Goal: Task Accomplishment & Management: Use online tool/utility

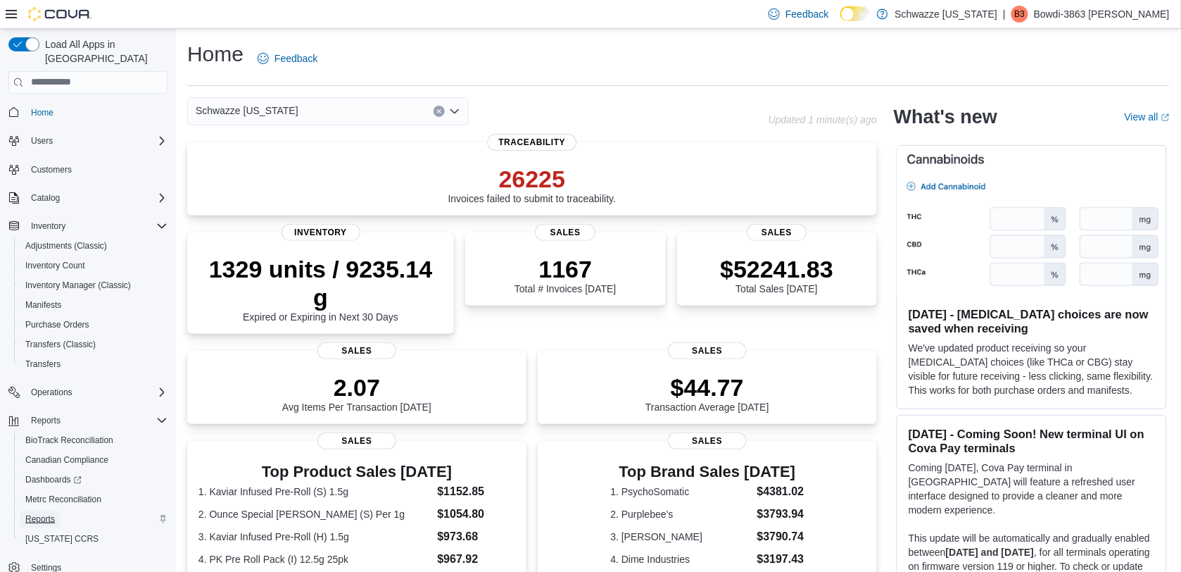
click at [50, 513] on span "Reports" at bounding box center [40, 518] width 30 height 11
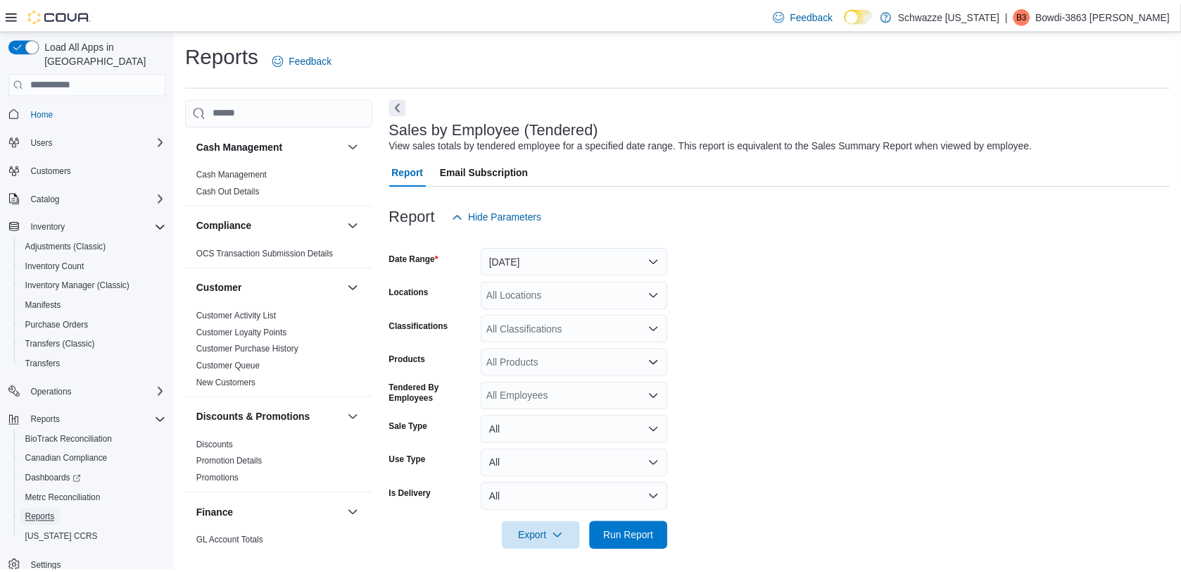
scroll to position [7, 0]
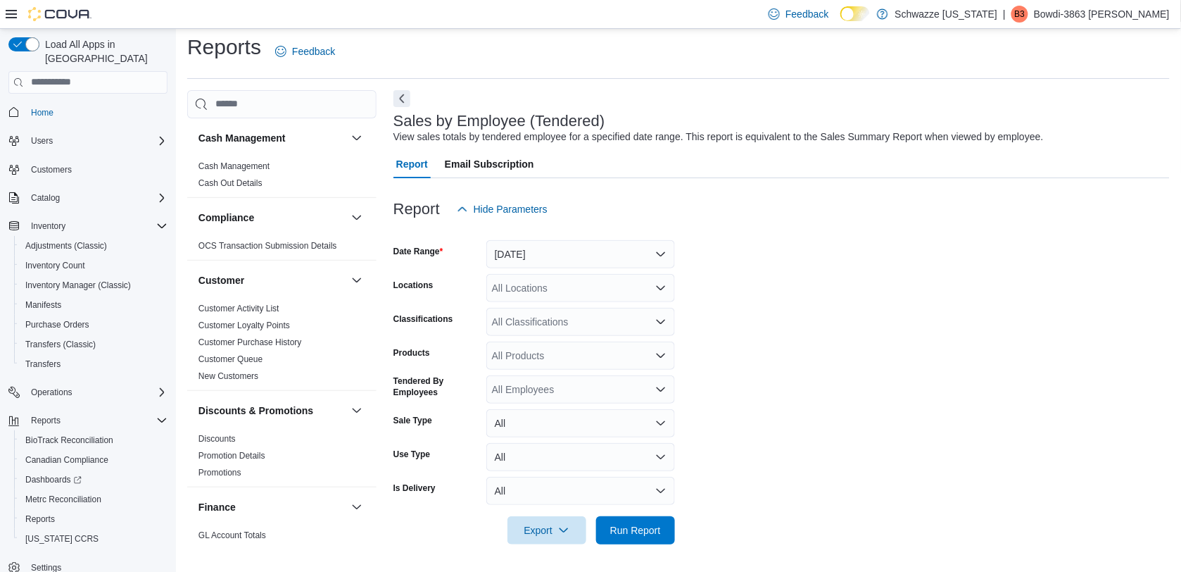
click at [641, 237] on div at bounding box center [782, 231] width 776 height 17
click at [631, 258] on button "[DATE]" at bounding box center [580, 254] width 189 height 28
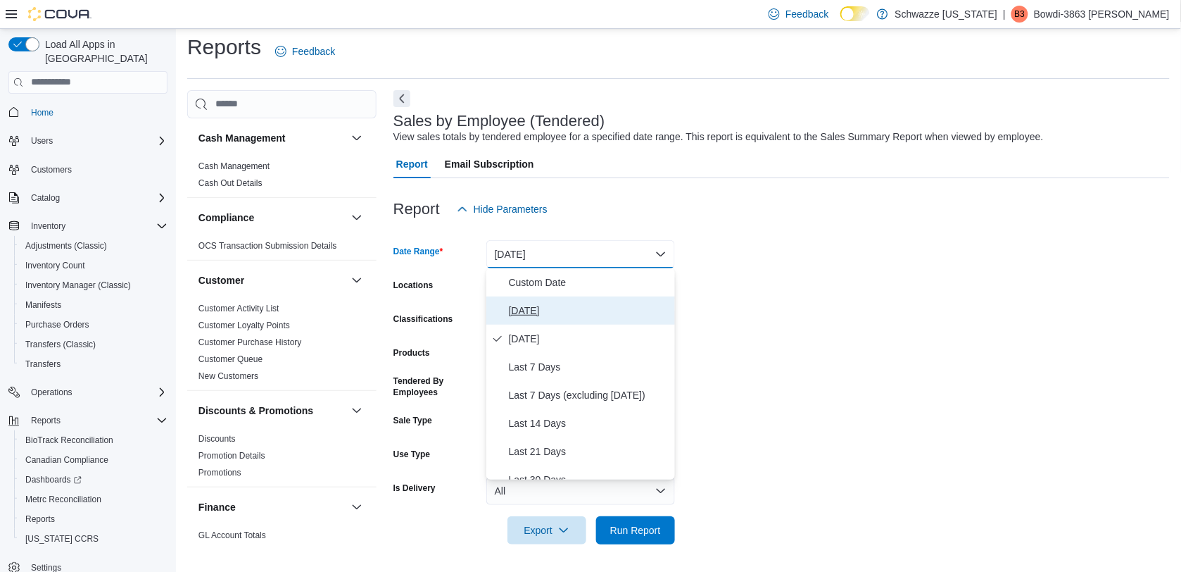
click at [590, 312] on span "[DATE]" at bounding box center [589, 310] width 161 height 17
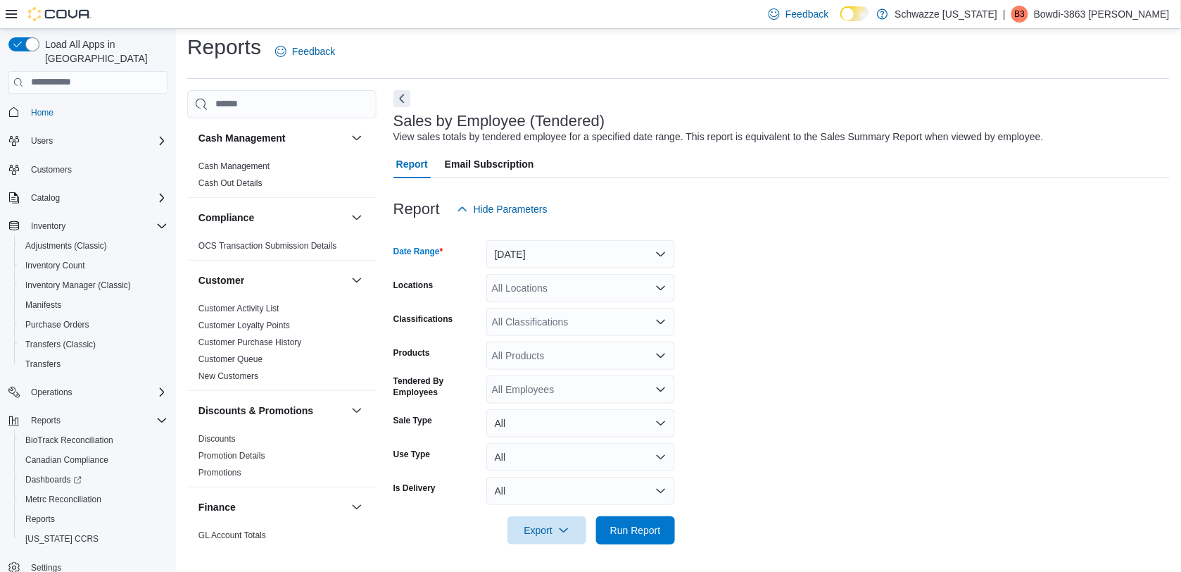
click at [589, 286] on div "All Locations" at bounding box center [580, 288] width 189 height 28
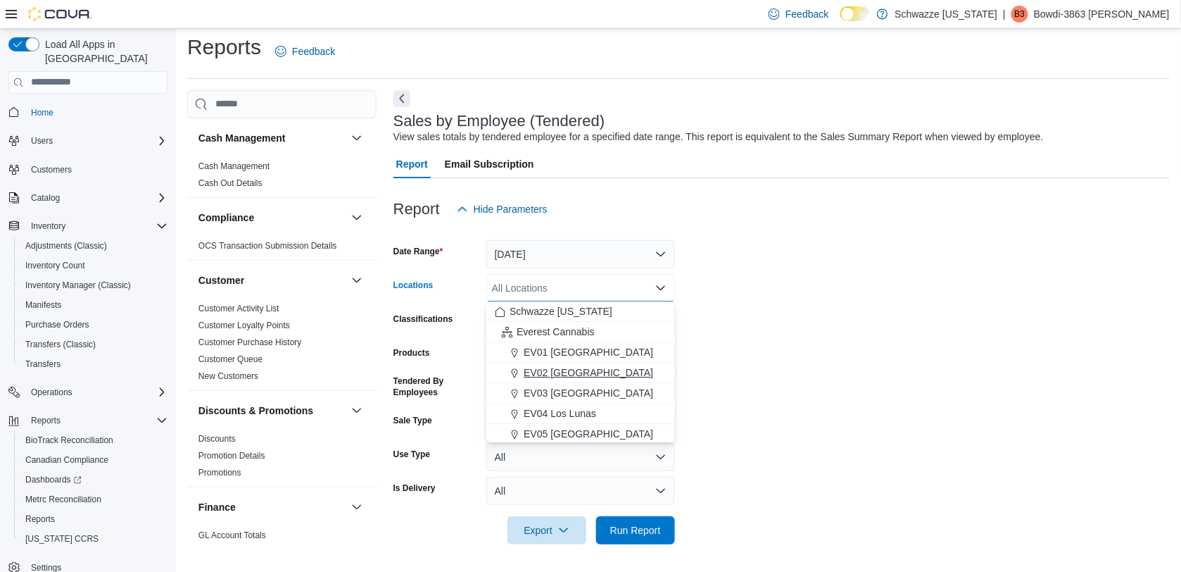
click at [567, 371] on span "EV02 [GEOGRAPHIC_DATA]" at bounding box center [589, 372] width 130 height 14
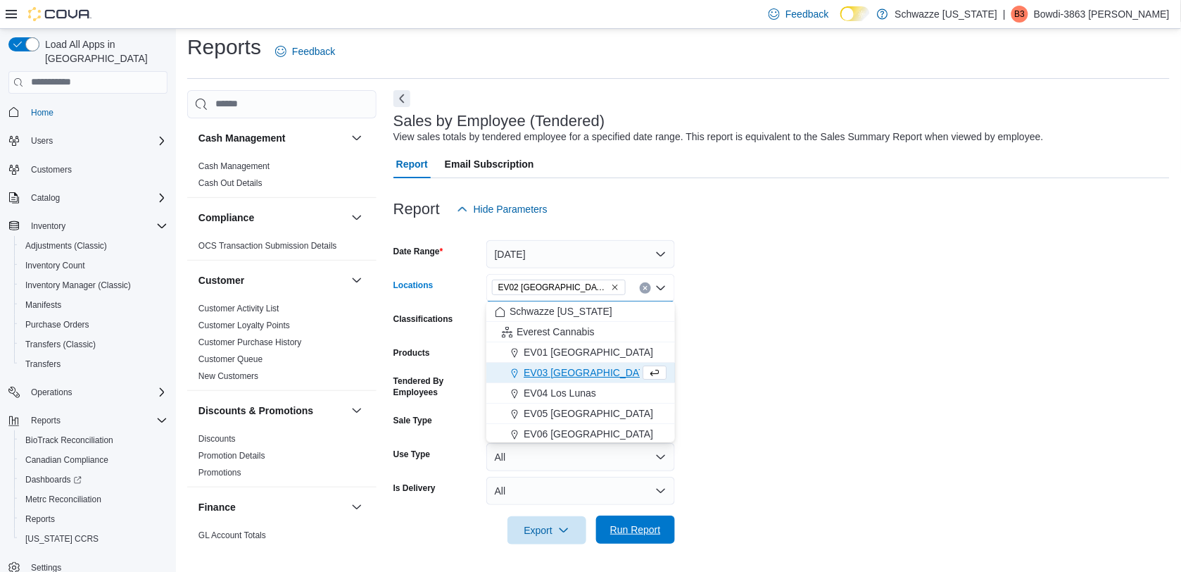
click at [634, 516] on div "Export Run Report" at bounding box center [535, 530] width 282 height 28
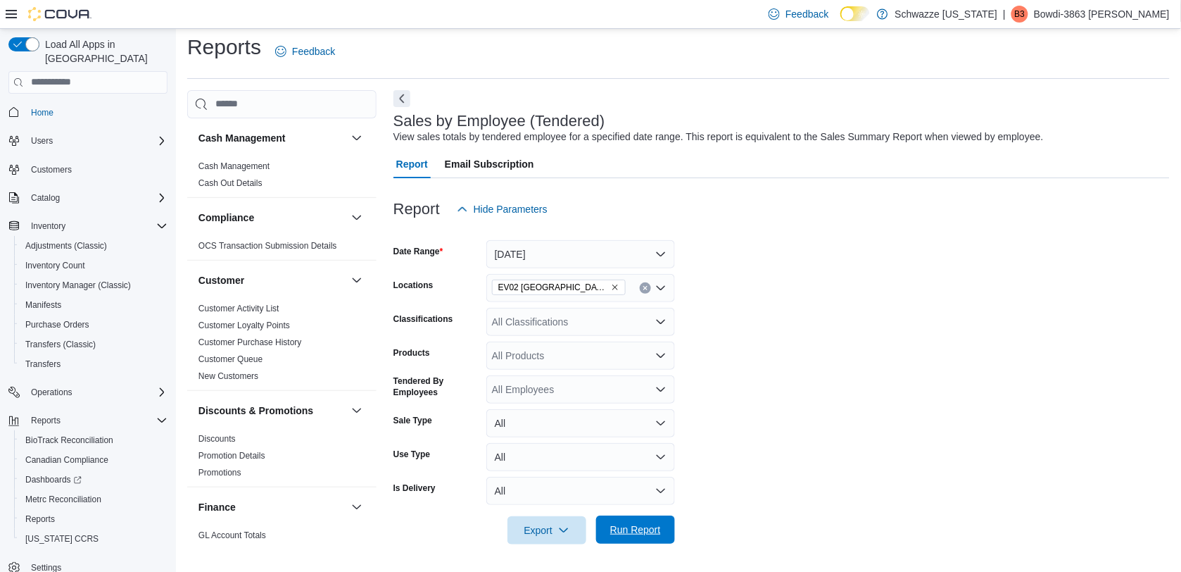
click at [648, 530] on span "Run Report" at bounding box center [635, 529] width 51 height 14
click at [108, 237] on link "Adjustments (Classic)" at bounding box center [66, 245] width 93 height 17
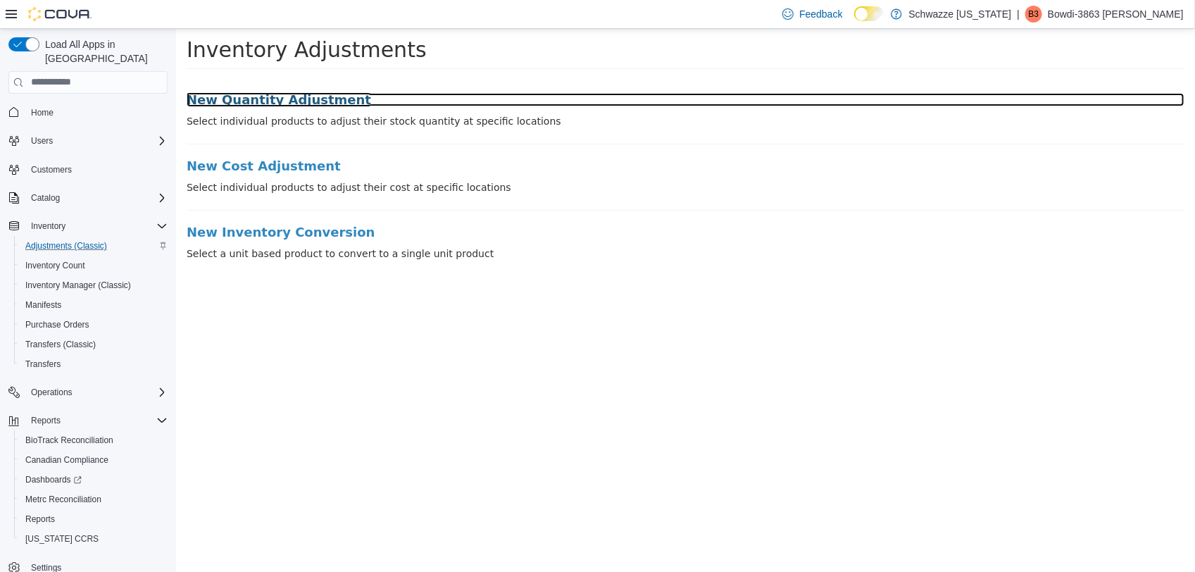
click at [298, 99] on h3 "New Quantity Adjustment" at bounding box center [685, 99] width 998 height 14
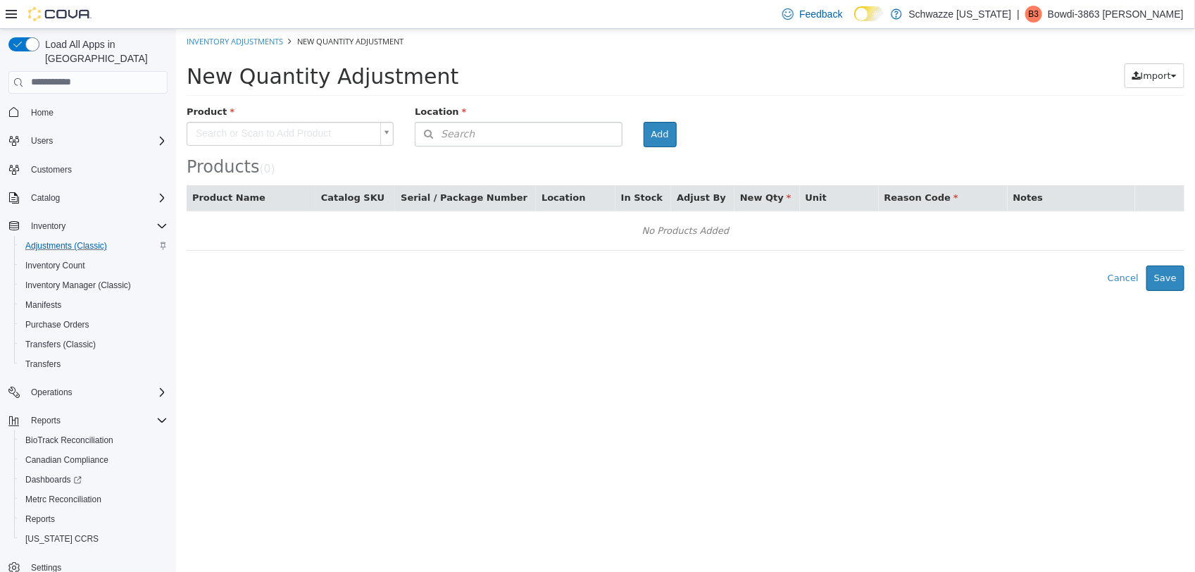
click at [293, 130] on body "× Inventory Adjustments New Quantity Adjustment New Quantity Adjustment Import …" at bounding box center [684, 159] width 1019 height 262
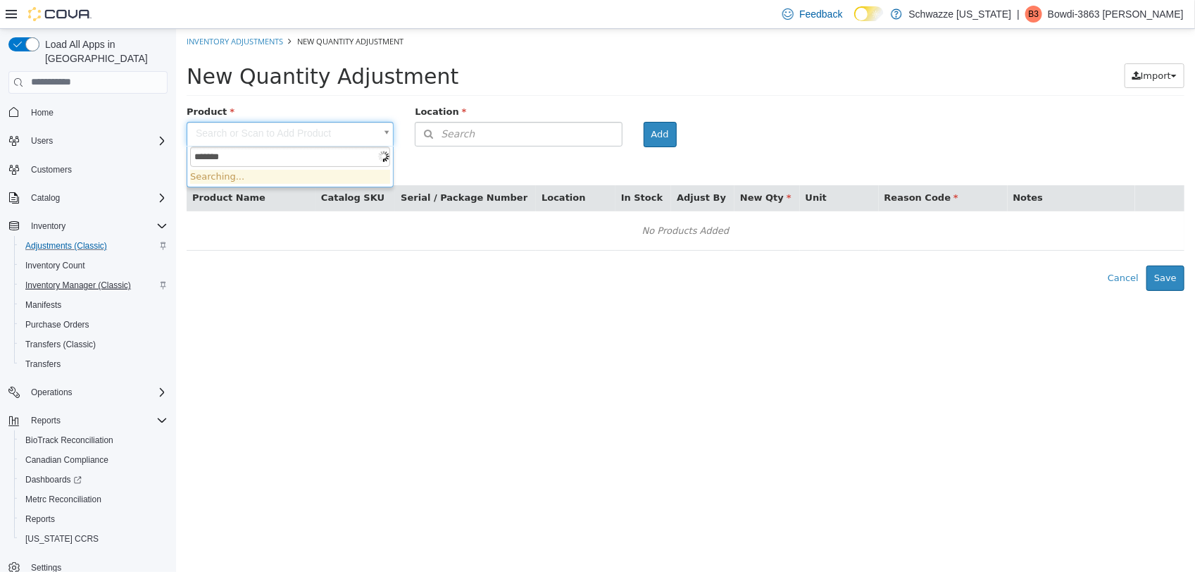
type input "*******"
click at [113, 279] on span "Inventory Manager (Classic)" at bounding box center [78, 284] width 106 height 11
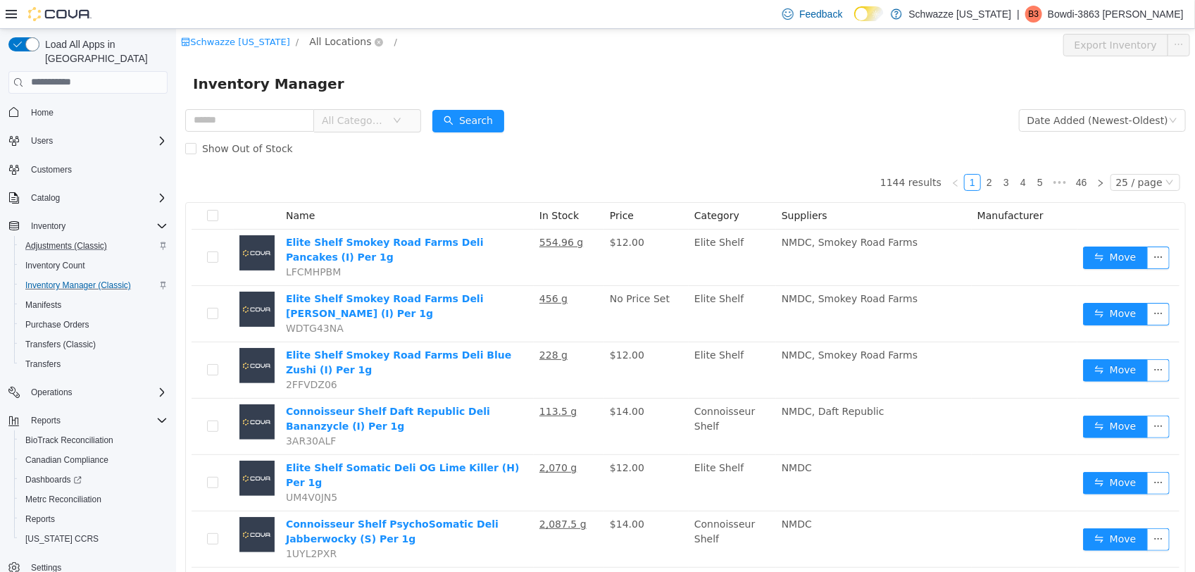
click at [329, 49] on span "All Locations" at bounding box center [345, 41] width 84 height 17
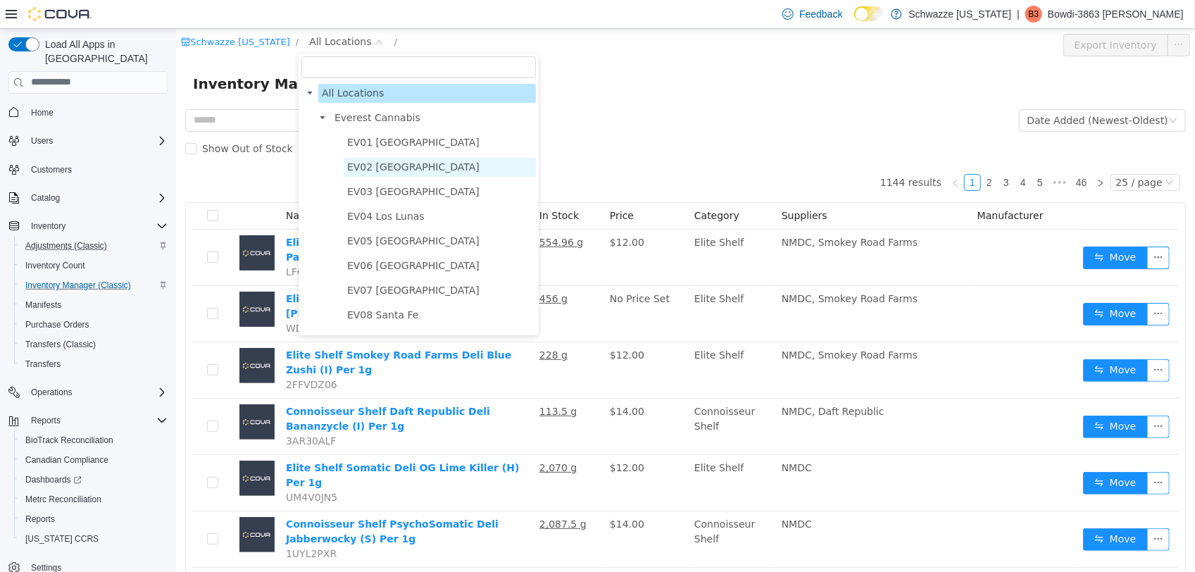
click at [363, 168] on span "EV02 [GEOGRAPHIC_DATA]" at bounding box center [412, 166] width 132 height 11
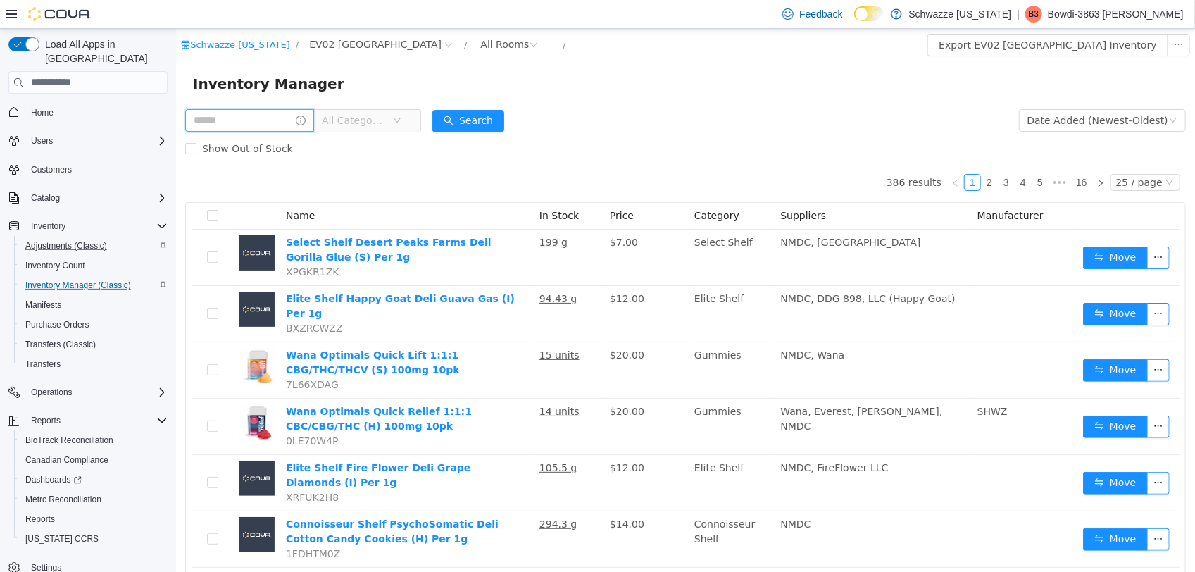
click at [260, 113] on input "text" at bounding box center [248, 119] width 129 height 23
type input "********"
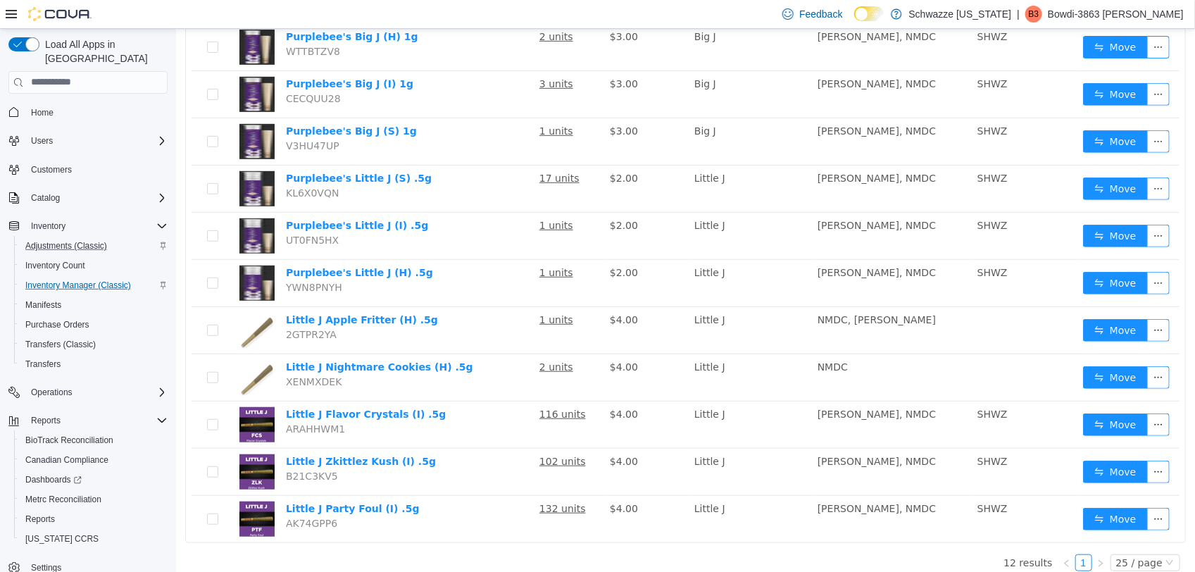
scroll to position [265, 0]
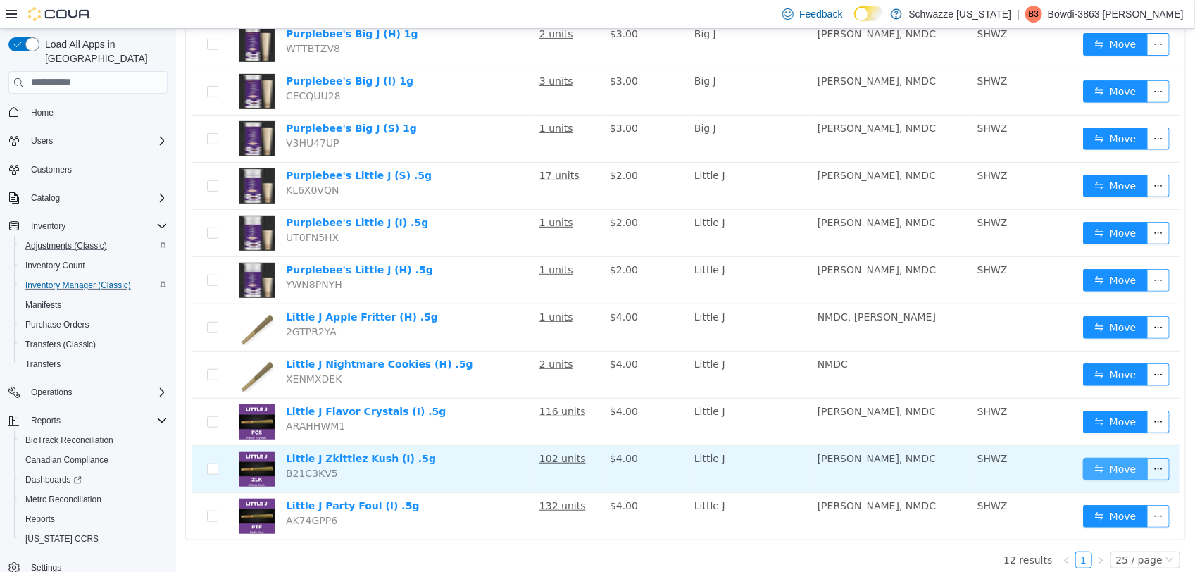
click at [1095, 471] on button "Move" at bounding box center [1114, 468] width 65 height 23
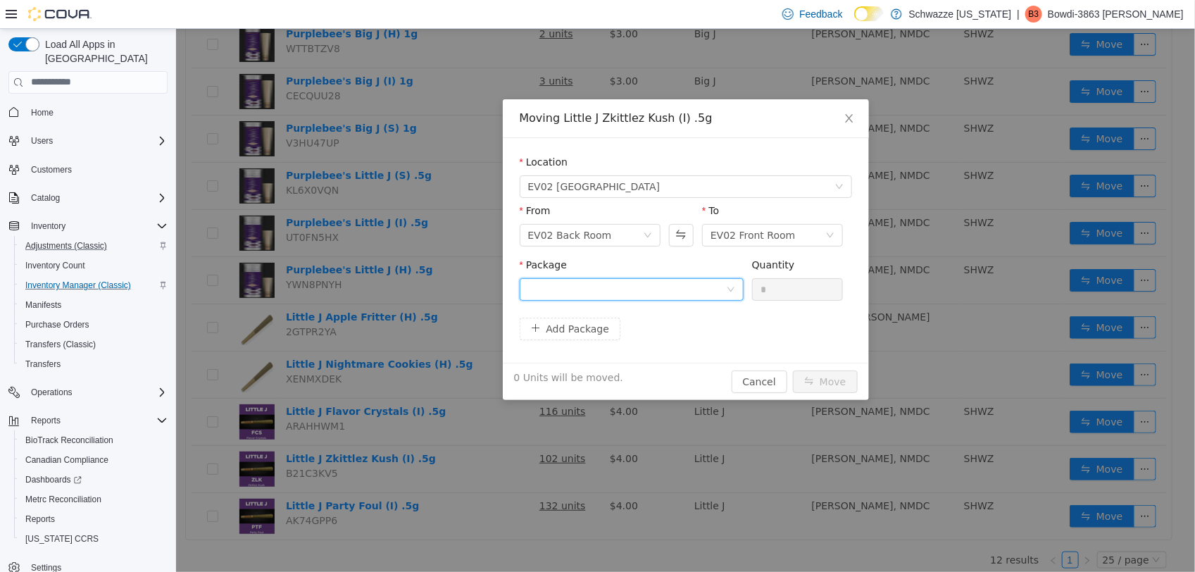
click at [695, 281] on div at bounding box center [626, 288] width 198 height 21
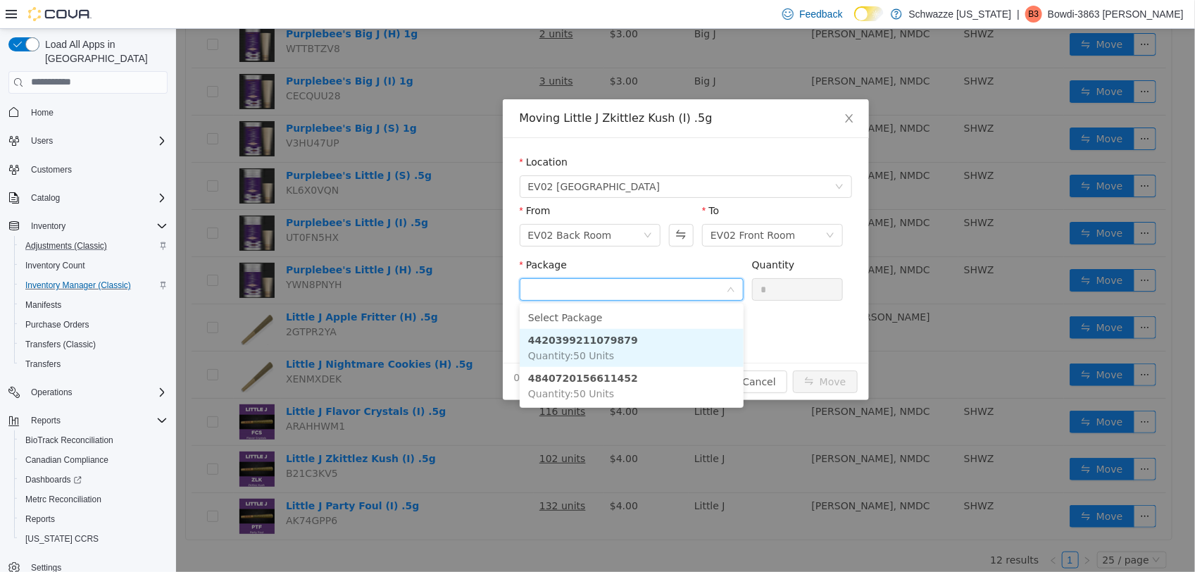
click at [695, 346] on li "4420399211079879 Quantity : 50 Units" at bounding box center [631, 347] width 224 height 38
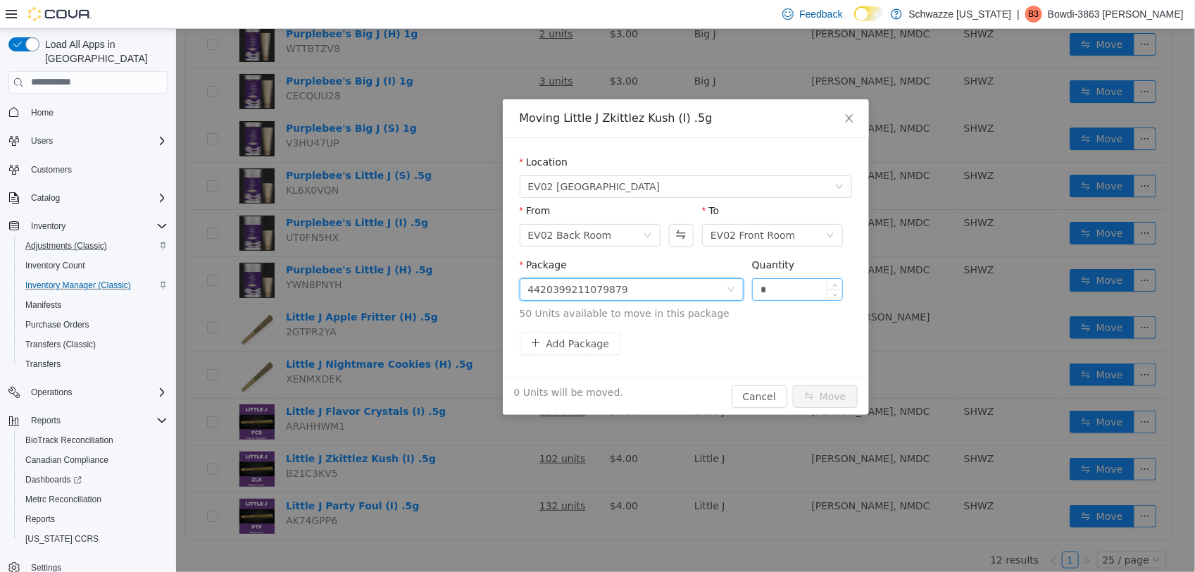
click at [793, 286] on input "*" at bounding box center [797, 288] width 90 height 21
type input "**"
click at [814, 393] on button "Move" at bounding box center [824, 395] width 65 height 23
